Goal: Task Accomplishment & Management: Use online tool/utility

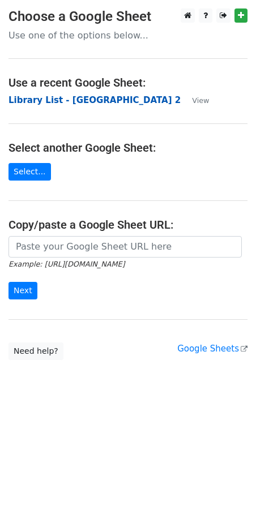
click at [61, 100] on strong "Library List - USA 2" at bounding box center [94, 100] width 172 height 10
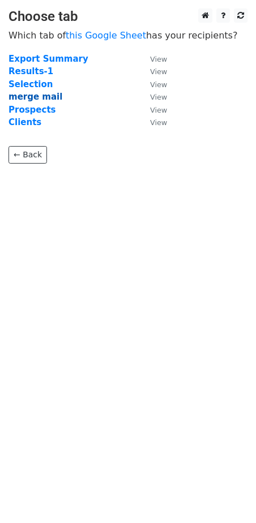
click at [42, 100] on strong "merge mail" at bounding box center [35, 97] width 54 height 10
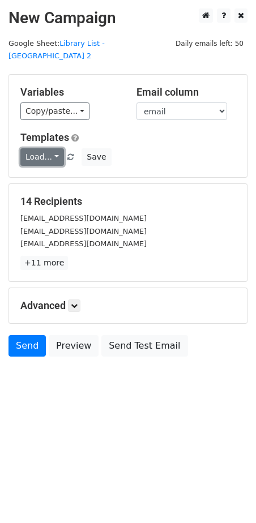
click at [42, 148] on link "Load..." at bounding box center [42, 157] width 44 height 18
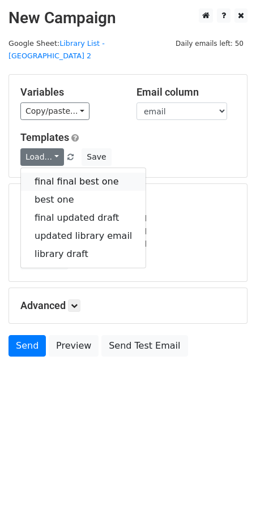
click at [54, 172] on link "final final best one" at bounding box center [83, 181] width 124 height 18
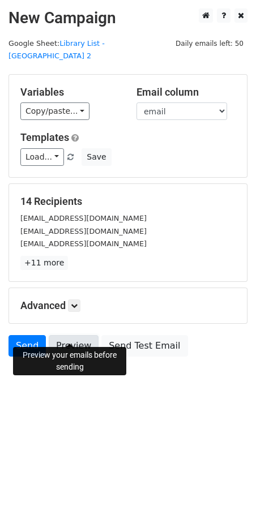
click at [75, 335] on link "Preview" at bounding box center [74, 345] width 50 height 21
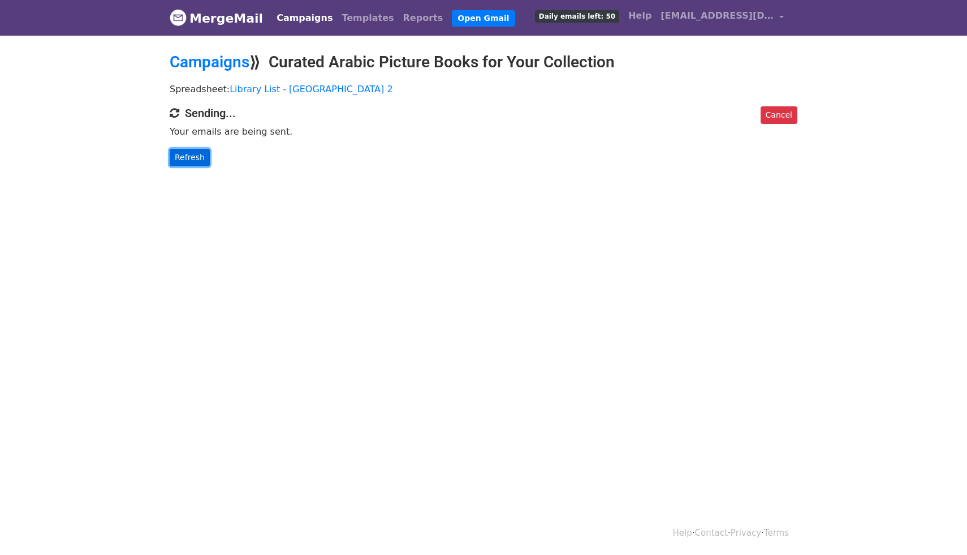
click at [201, 159] on link "Refresh" at bounding box center [190, 158] width 40 height 18
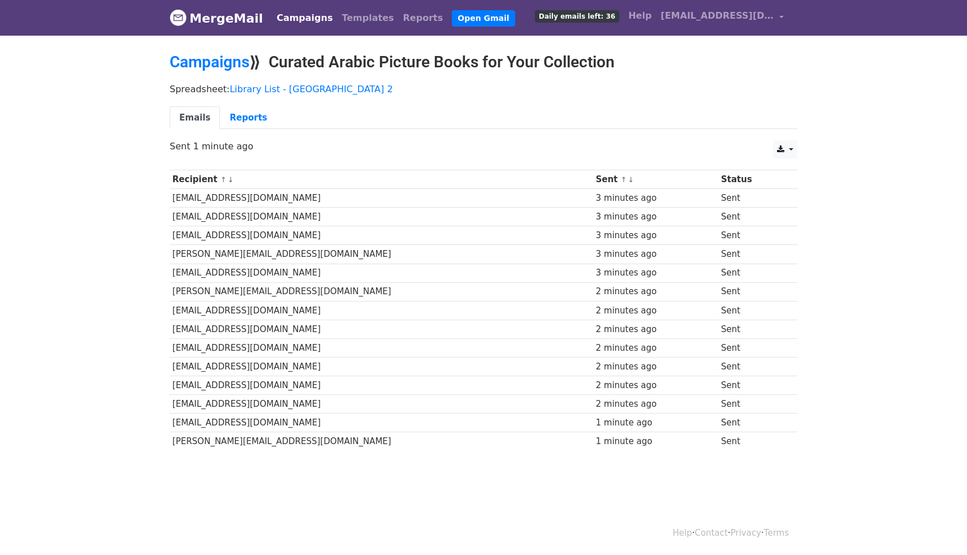
scroll to position [1, 0]
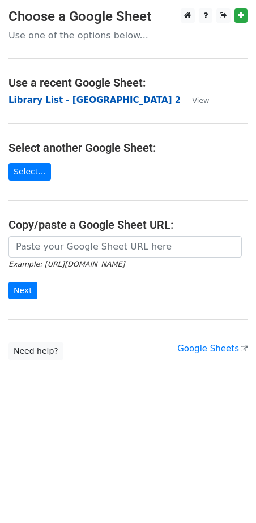
click at [56, 99] on strong "Library List - [GEOGRAPHIC_DATA] 2" at bounding box center [94, 100] width 172 height 10
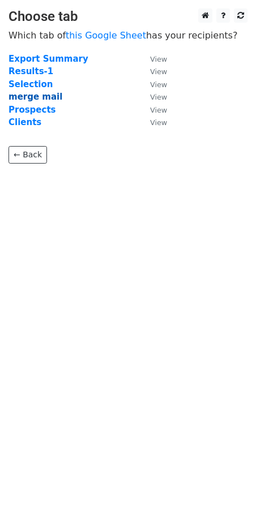
click at [40, 98] on strong "merge mail" at bounding box center [35, 97] width 54 height 10
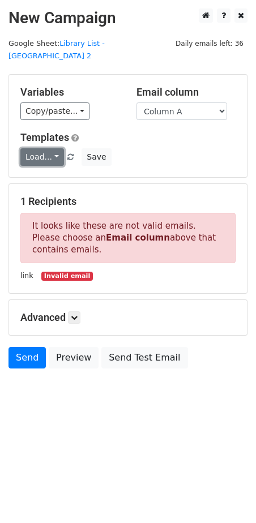
click at [54, 148] on link "Load..." at bounding box center [42, 157] width 44 height 18
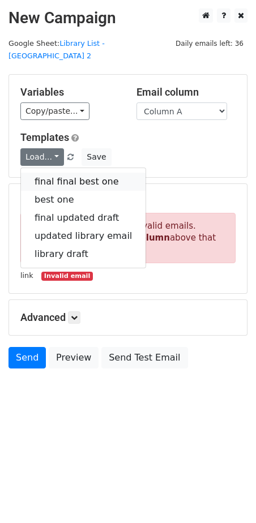
click at [62, 172] on link "final final best one" at bounding box center [83, 181] width 124 height 18
